Goal: Go to known website: Access a specific website the user already knows

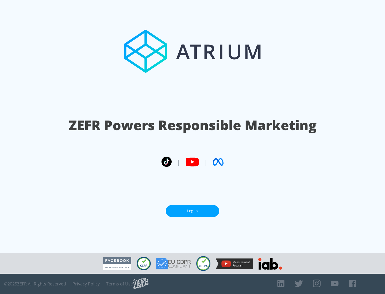
click at [192, 211] on link "Log In" at bounding box center [192, 211] width 53 height 12
